Goal: Task Accomplishment & Management: Use online tool/utility

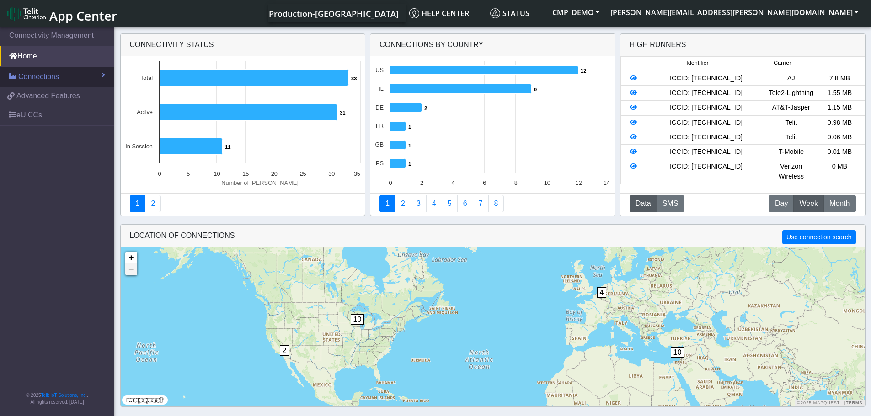
click at [43, 78] on span "Connections" at bounding box center [38, 76] width 41 height 11
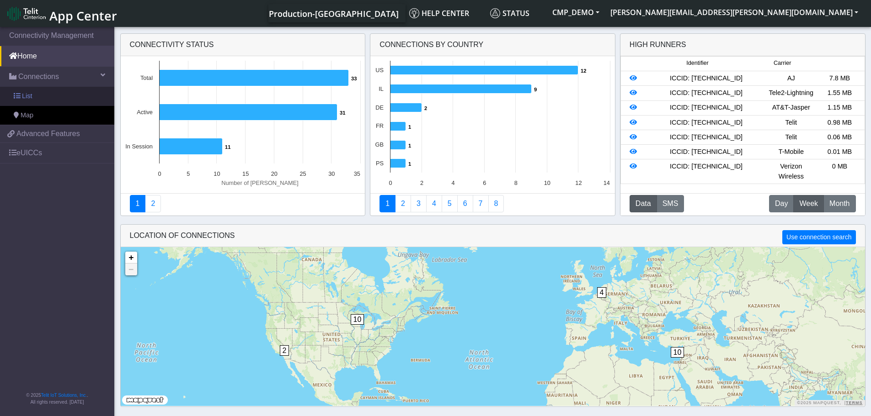
click at [35, 96] on link "List" at bounding box center [57, 96] width 114 height 19
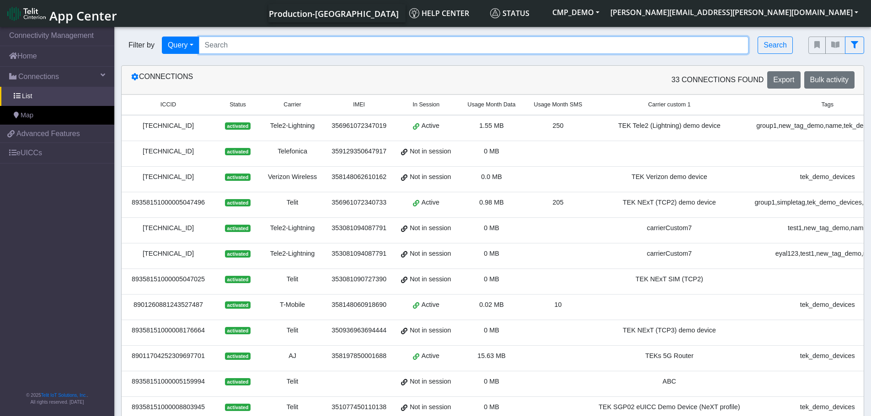
click at [230, 48] on input "Search..." at bounding box center [474, 45] width 550 height 17
paste input "89358151000031911285"
type input "89358151000031911285"
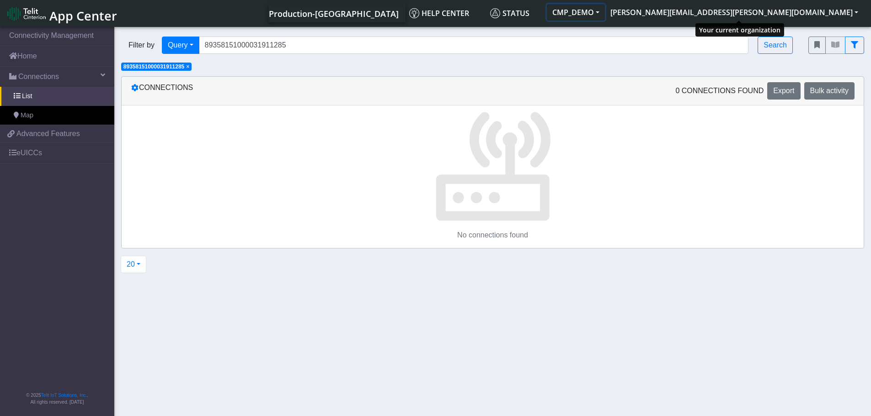
click at [605, 13] on button "CMP_DEMO" at bounding box center [576, 12] width 58 height 16
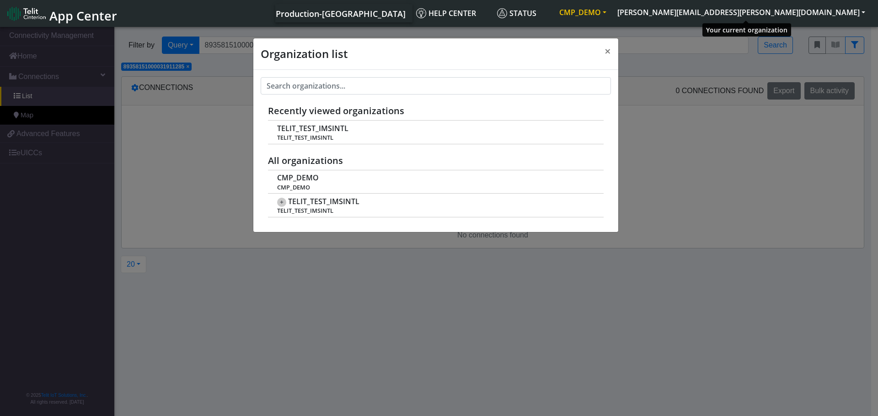
scroll to position [3, 0]
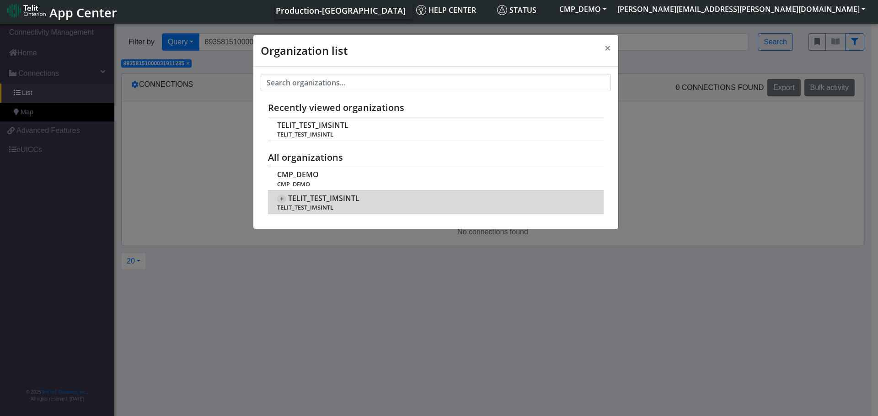
click at [322, 204] on span "TELIT_TEST_IMSINTL" at bounding box center [435, 207] width 316 height 7
click at [291, 199] on span "TELIT_TEST_IMSINTL" at bounding box center [323, 198] width 71 height 9
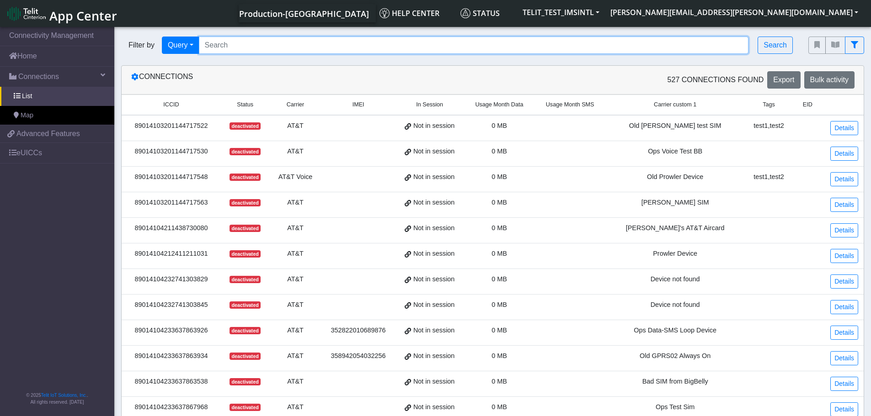
click at [219, 47] on input "Search..." at bounding box center [474, 45] width 550 height 17
paste input "89358151000031911285"
type input "89358151000031911285"
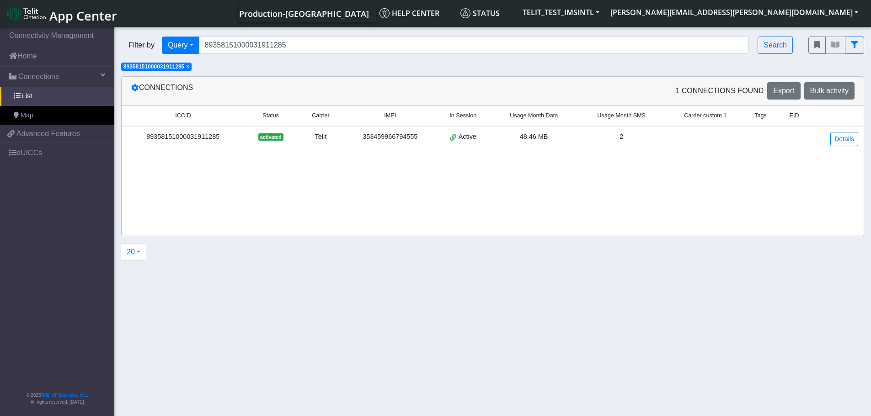
click at [169, 136] on div "89358151000031911285" at bounding box center [183, 137] width 112 height 10
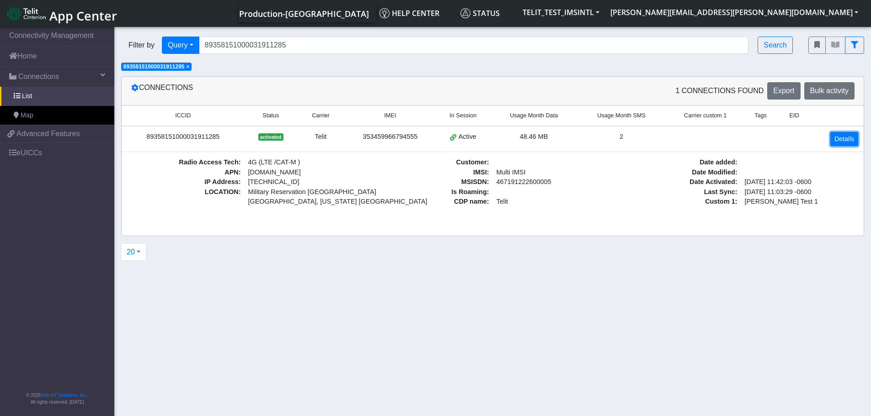
click at [845, 141] on link "Details" at bounding box center [844, 139] width 28 height 14
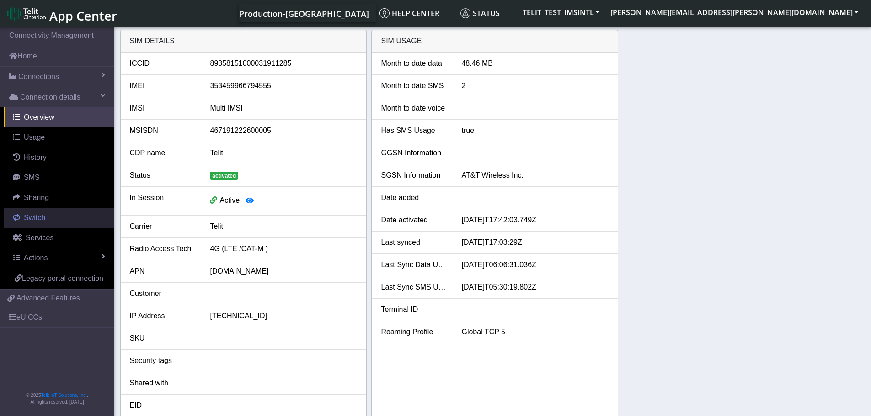
click at [35, 217] on span "Switch" at bounding box center [34, 218] width 21 height 8
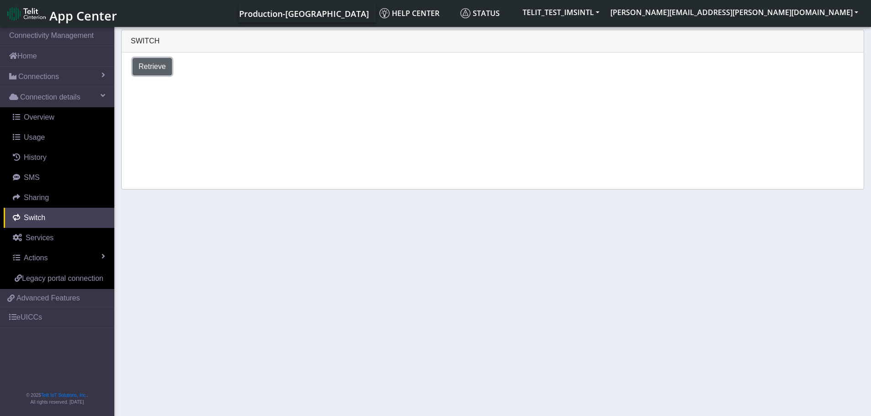
click at [153, 70] on span "Retrieve" at bounding box center [152, 67] width 27 height 8
select select "[GEOGRAPHIC_DATA]"
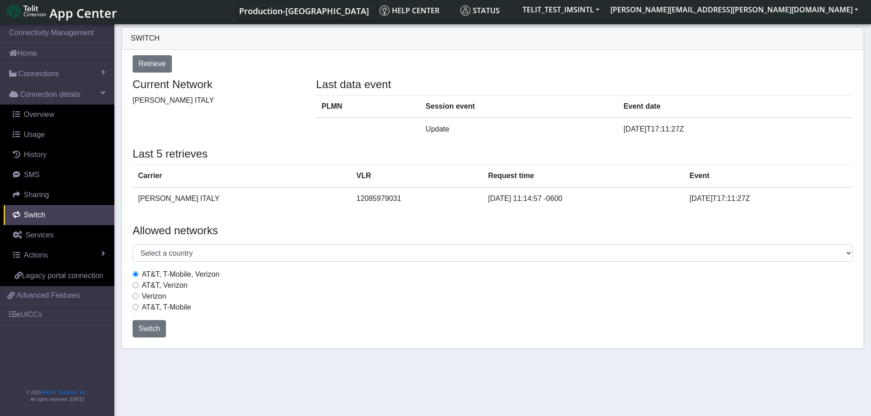
scroll to position [3, 0]
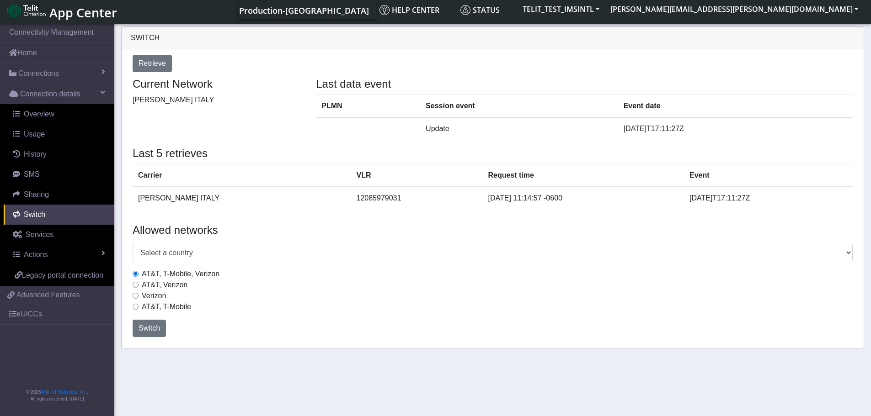
click at [329, 304] on div "AT&T, T-Mobile" at bounding box center [493, 307] width 720 height 11
click at [38, 74] on span "Connections" at bounding box center [38, 73] width 41 height 11
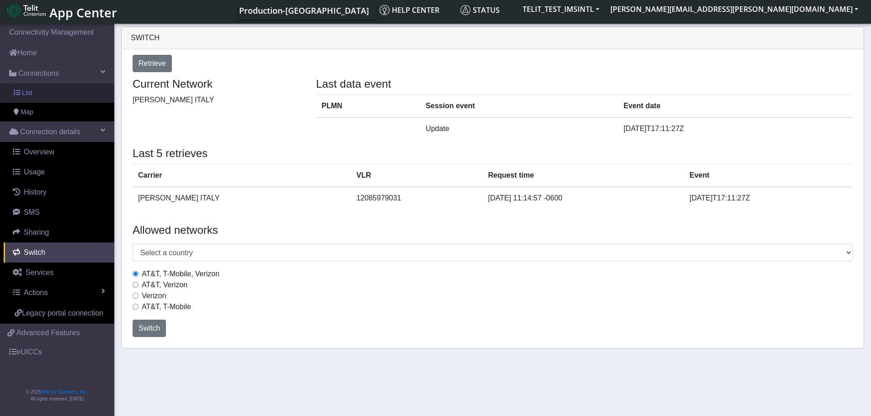
click at [32, 93] on link "List" at bounding box center [57, 93] width 114 height 19
